Goal: Task Accomplishment & Management: Manage account settings

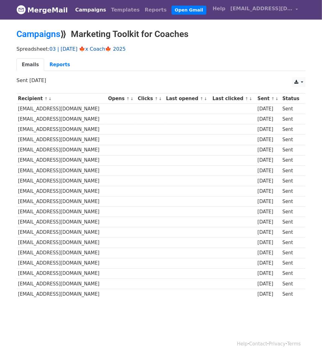
click at [95, 51] on link "03 | [DATE] 🍁x Coach🍁 2025" at bounding box center [87, 49] width 76 height 6
